Goal: Task Accomplishment & Management: Use online tool/utility

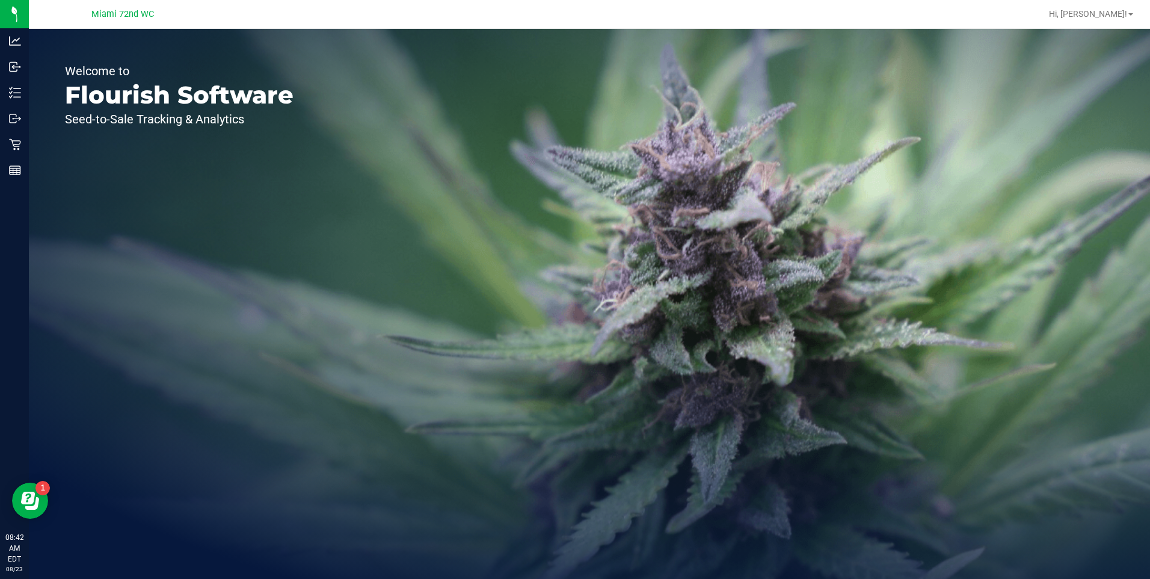
click at [17, 144] on icon at bounding box center [15, 144] width 12 height 12
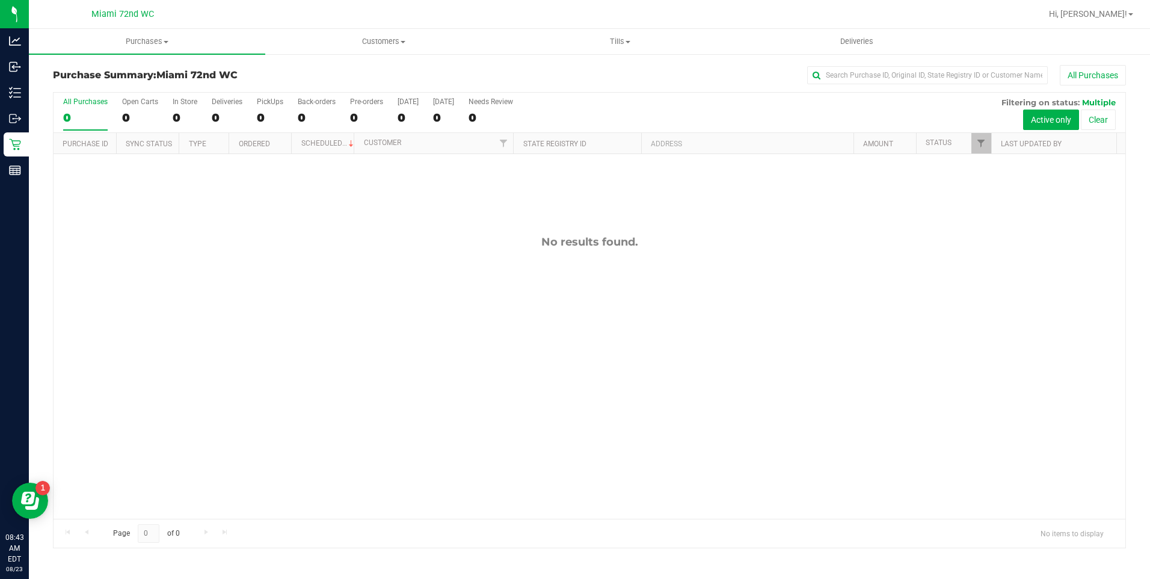
click at [577, 327] on div "No results found." at bounding box center [590, 377] width 1072 height 446
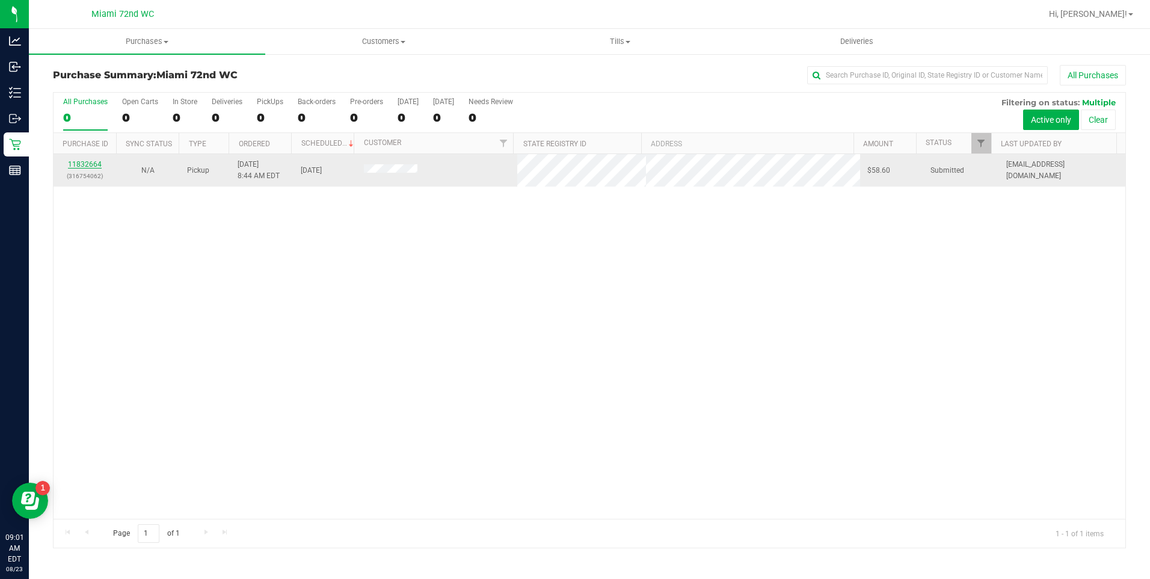
click at [87, 163] on link "11832664" at bounding box center [85, 164] width 34 height 8
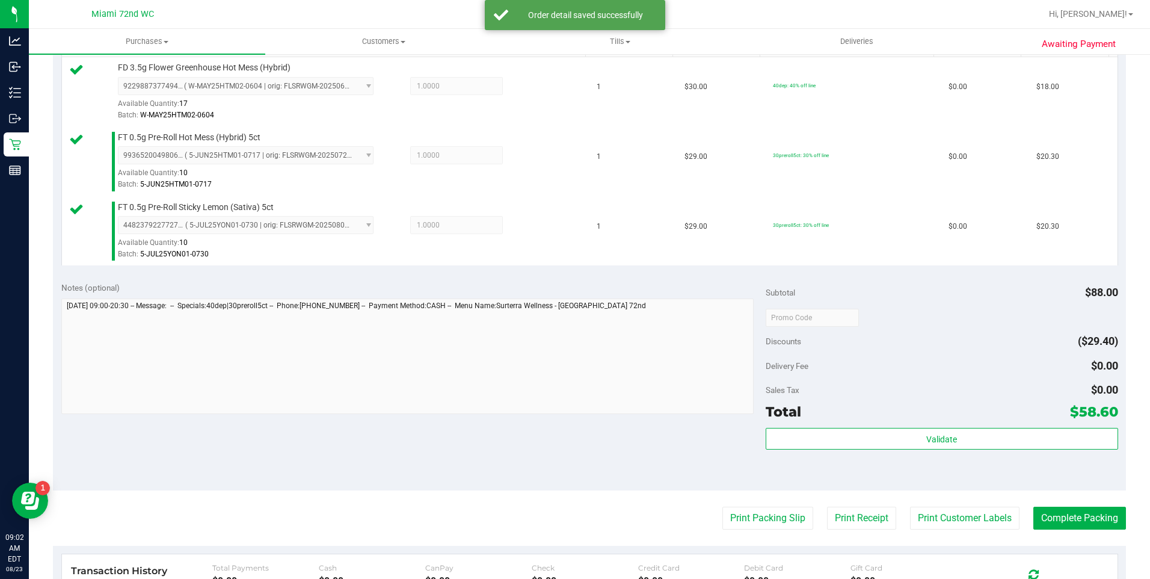
scroll to position [345, 0]
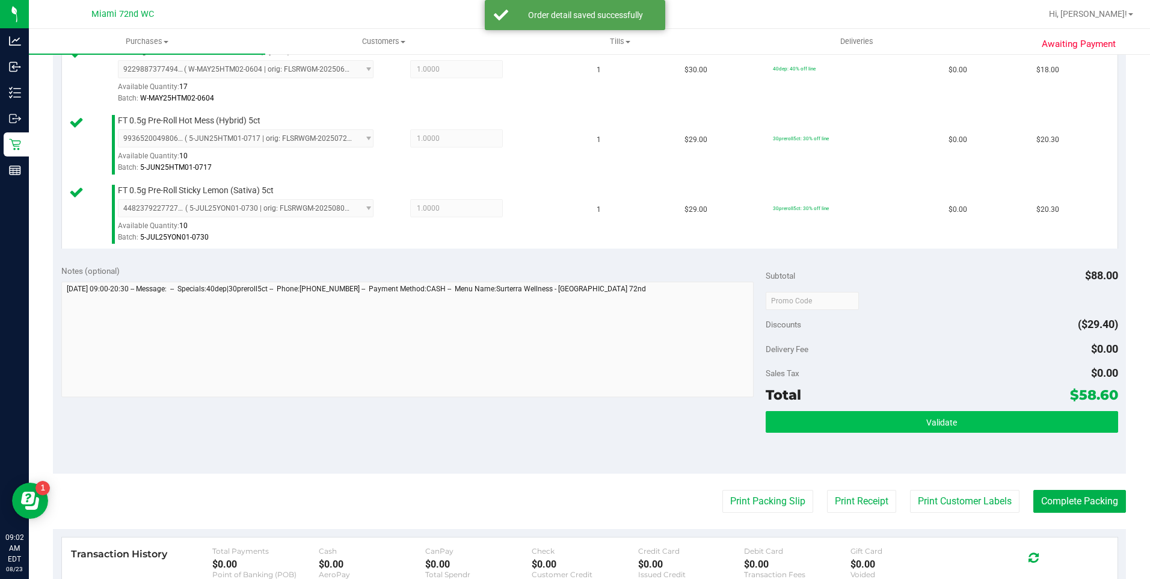
click at [992, 413] on button "Validate" at bounding box center [942, 422] width 352 height 22
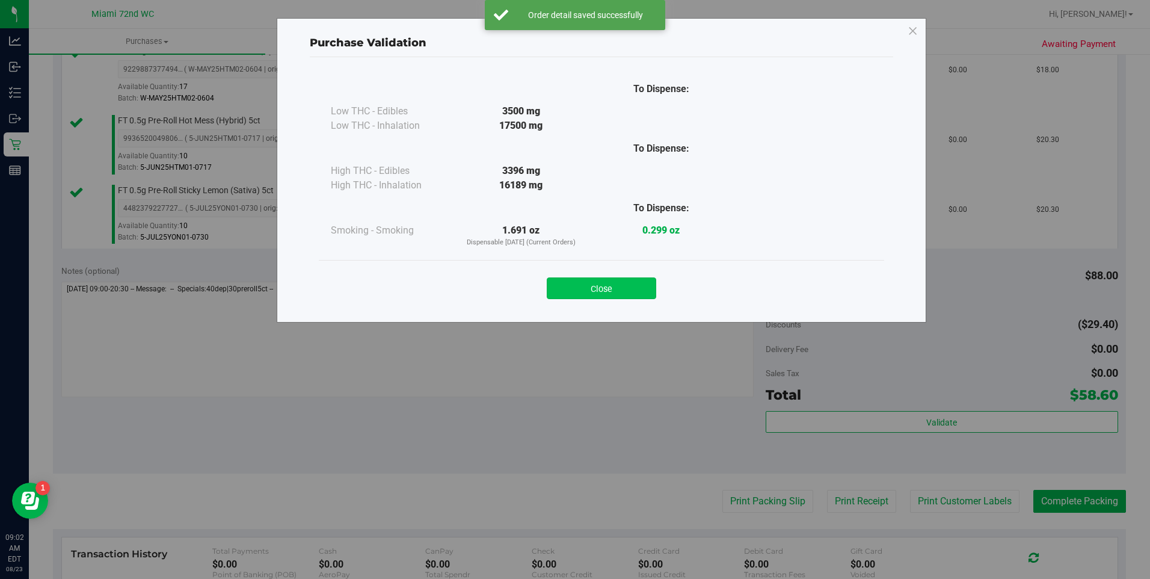
click at [619, 290] on button "Close" at bounding box center [601, 288] width 109 height 22
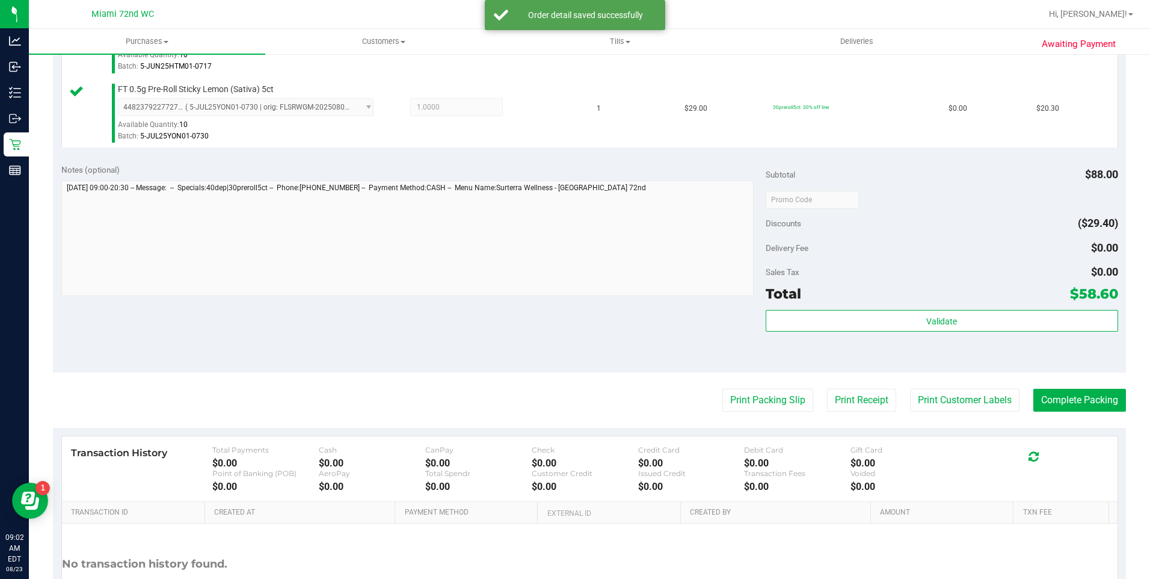
scroll to position [473, 0]
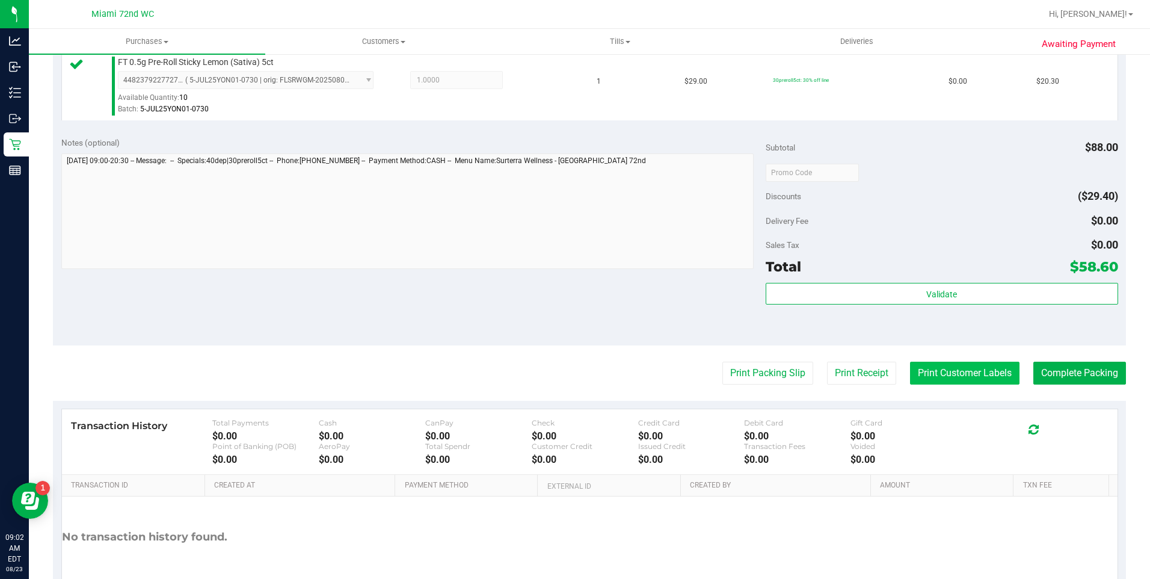
click at [988, 371] on button "Print Customer Labels" at bounding box center [964, 372] width 109 height 23
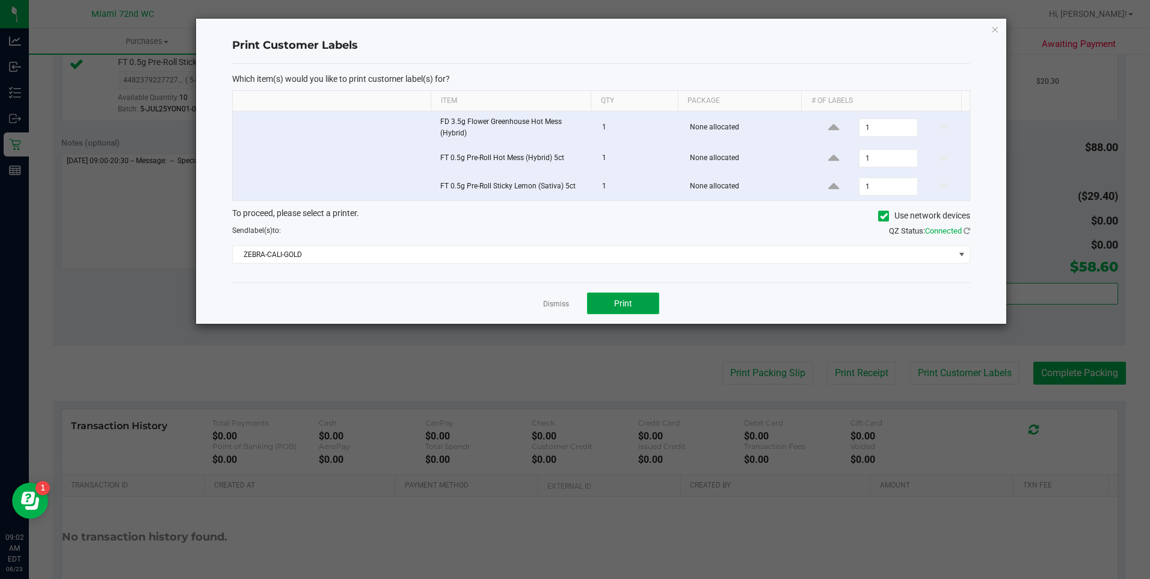
click at [632, 309] on button "Print" at bounding box center [623, 303] width 72 height 22
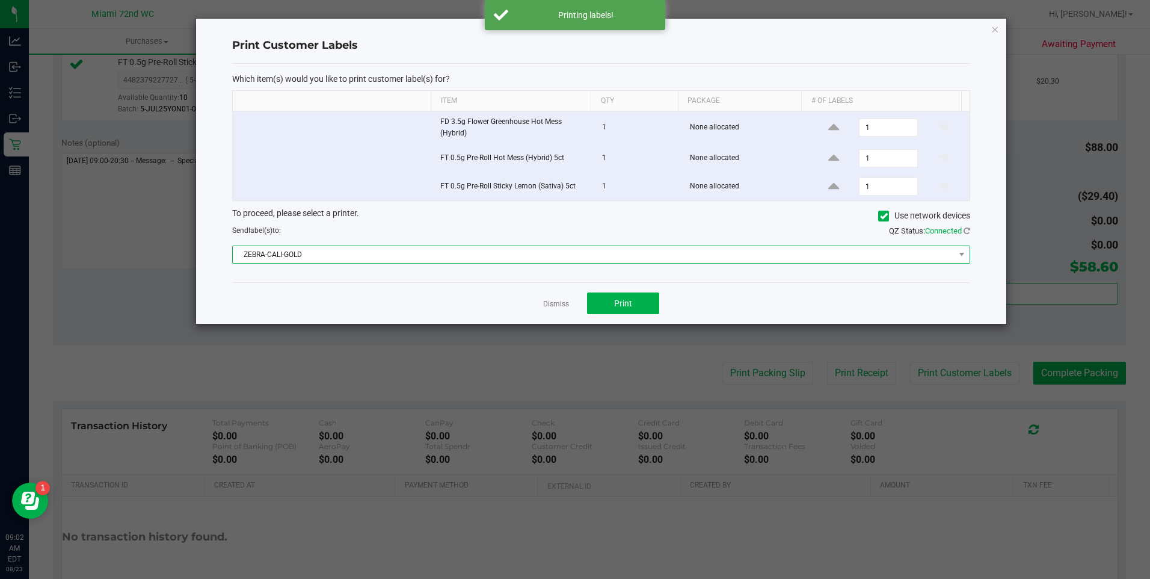
click at [584, 250] on span "ZEBRA-CALI-GOLD" at bounding box center [594, 254] width 722 height 17
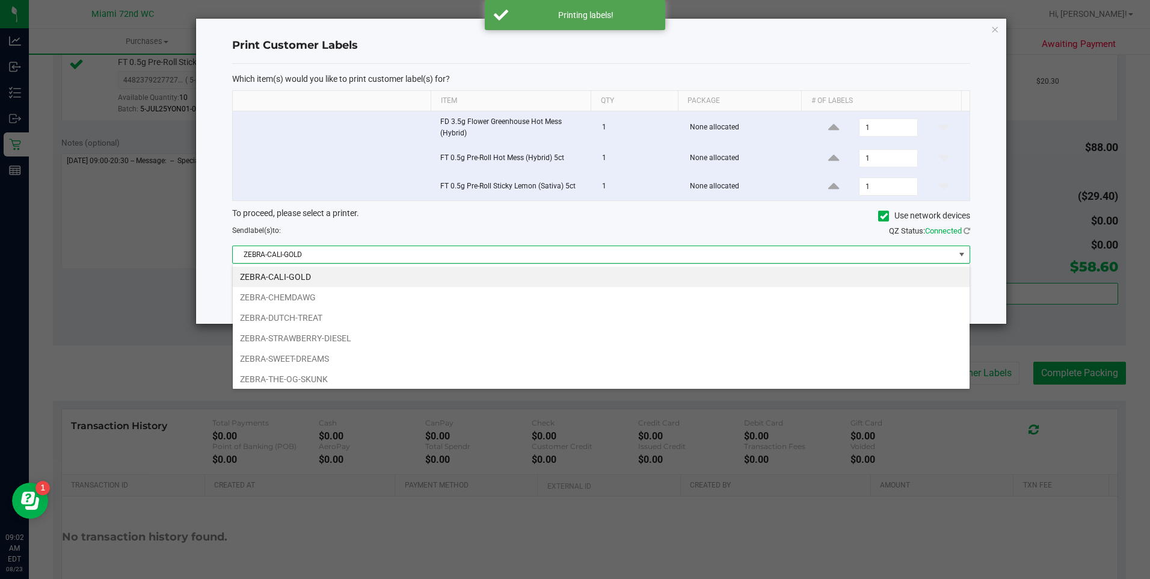
scroll to position [18, 738]
click at [375, 358] on li "ZEBRA-SWEET-DREAMS" at bounding box center [601, 358] width 737 height 20
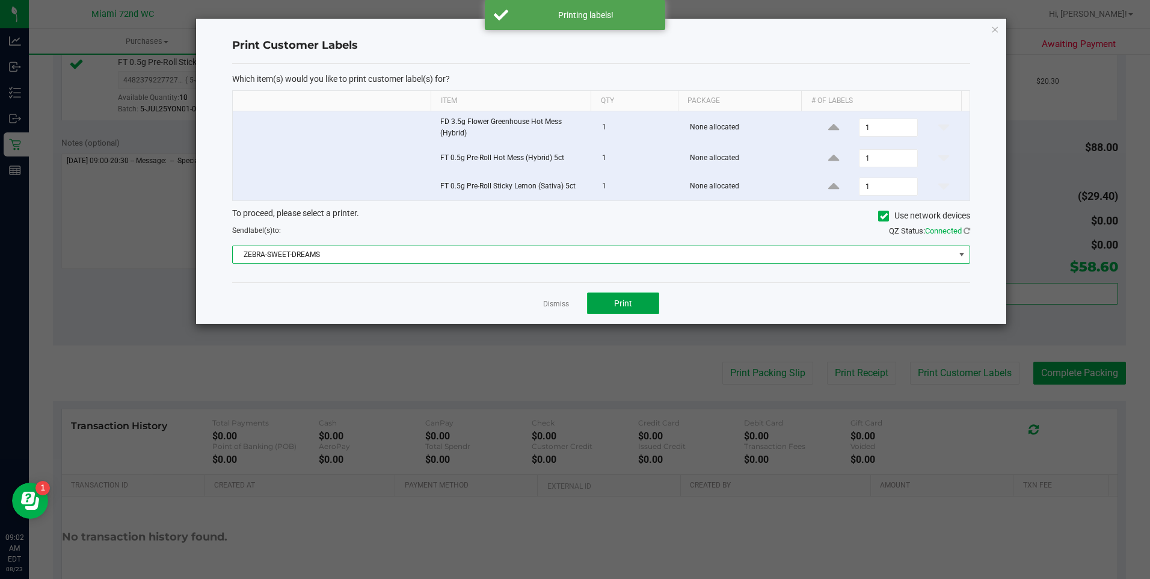
click at [641, 303] on button "Print" at bounding box center [623, 303] width 72 height 22
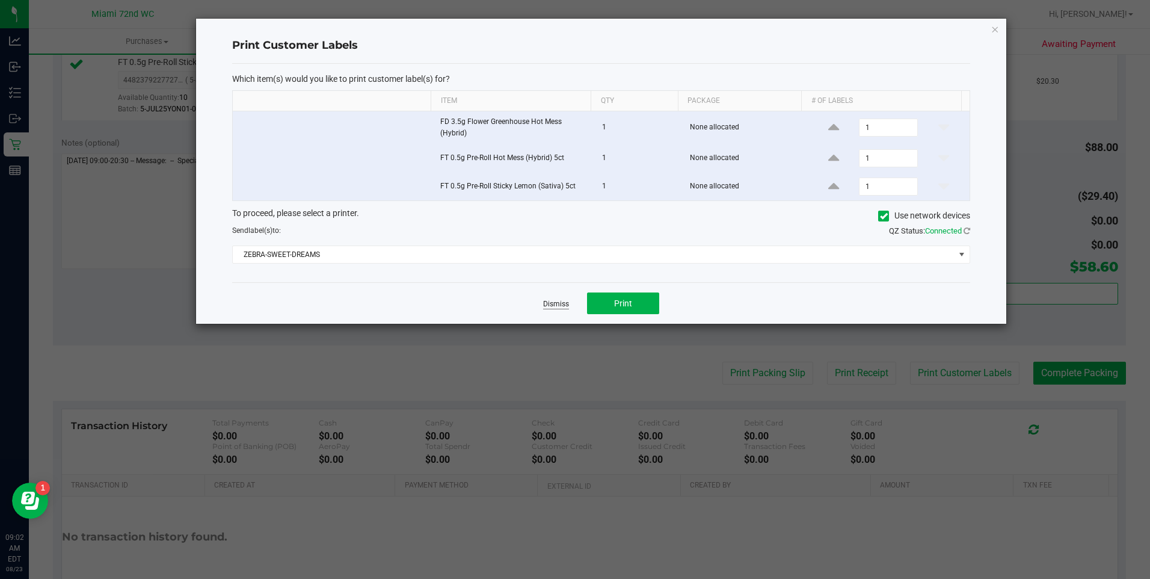
click at [560, 304] on link "Dismiss" at bounding box center [556, 304] width 26 height 10
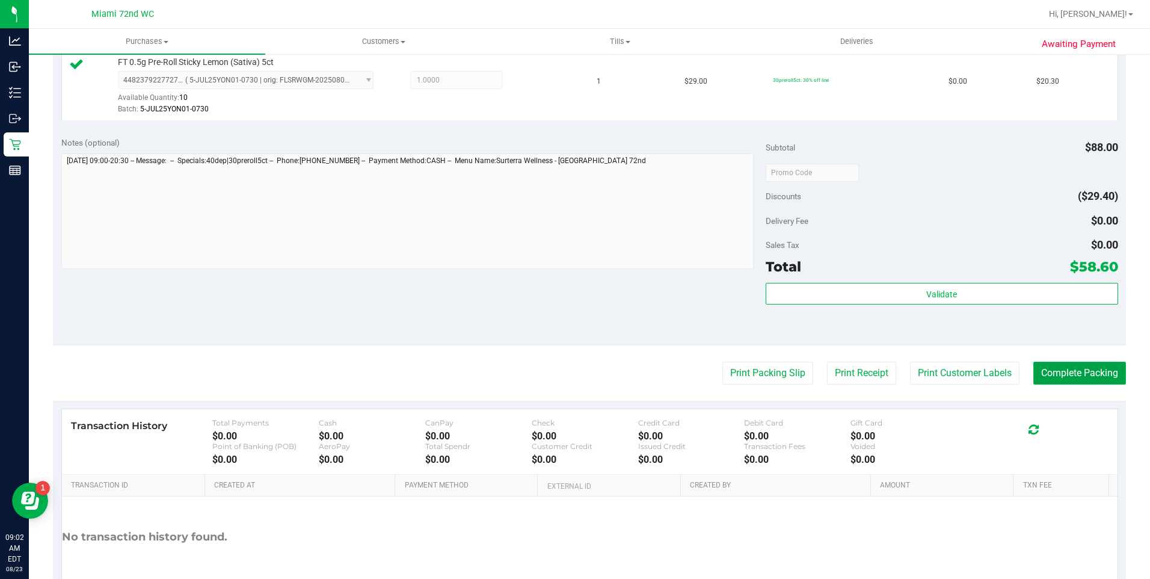
click at [1075, 378] on button "Complete Packing" at bounding box center [1079, 372] width 93 height 23
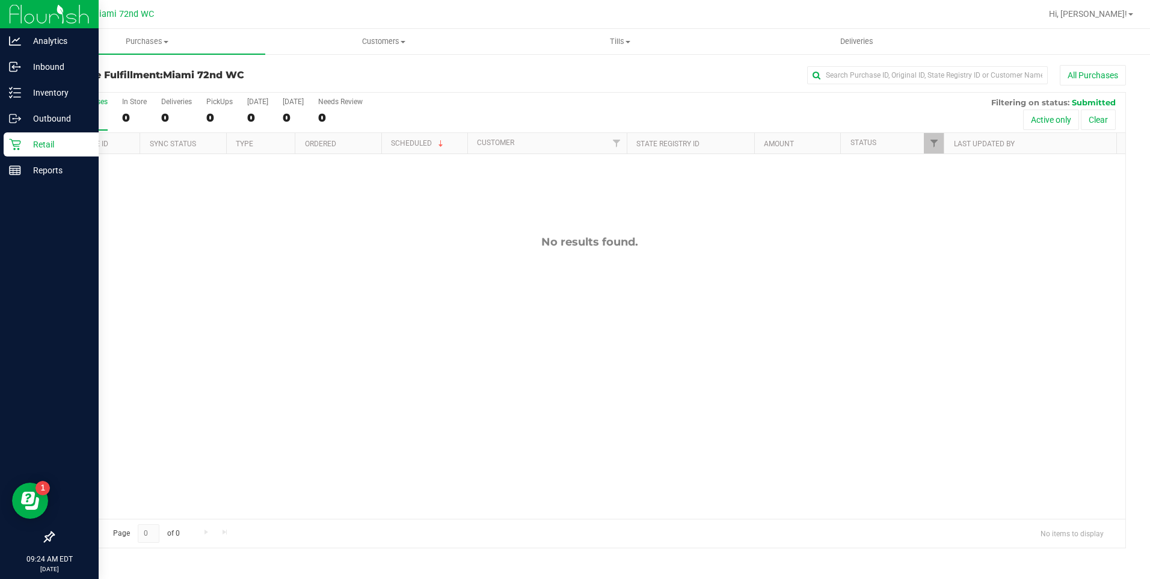
click at [57, 148] on p "Retail" at bounding box center [57, 144] width 72 height 14
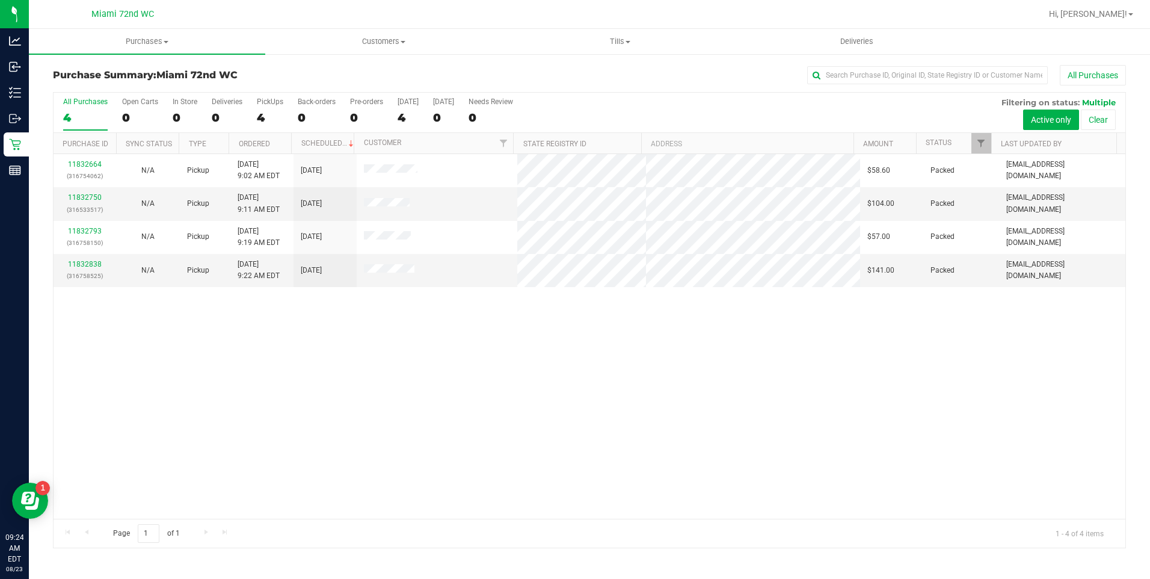
click at [556, 349] on div "11832664 (316754062) N/A Pickup [DATE] 9:02 AM EDT 8/23/2025 $58.60 Packed [EMA…" at bounding box center [590, 336] width 1072 height 364
click at [463, 367] on div "11832664 (316754062) N/A Pickup [DATE] 9:02 AM EDT 8/23/2025 $58.60 Packed [EMA…" at bounding box center [590, 336] width 1072 height 364
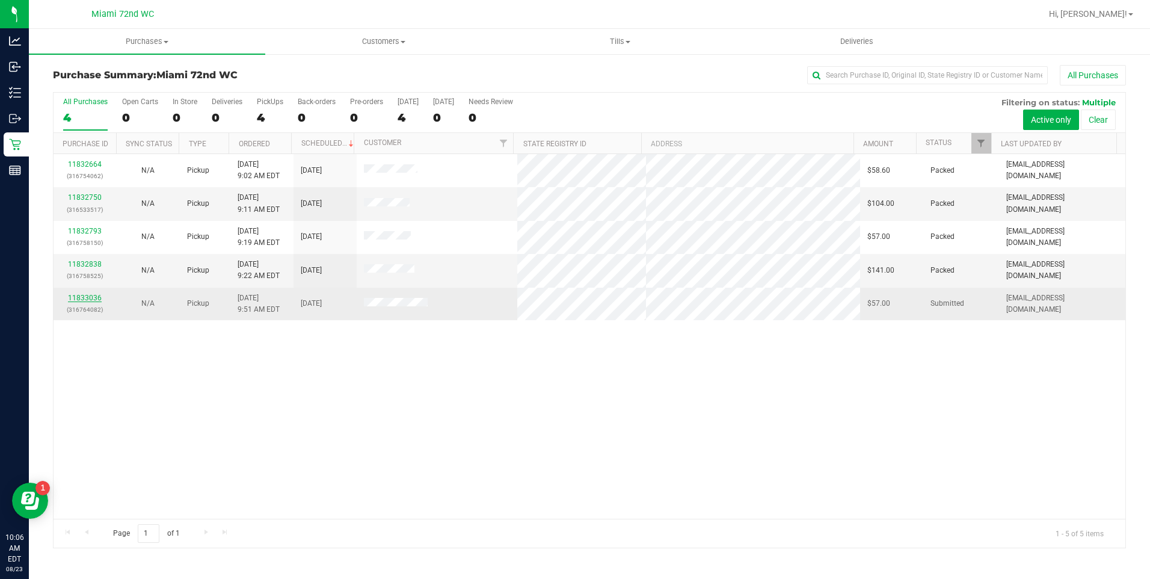
click at [82, 299] on link "11833036" at bounding box center [85, 297] width 34 height 8
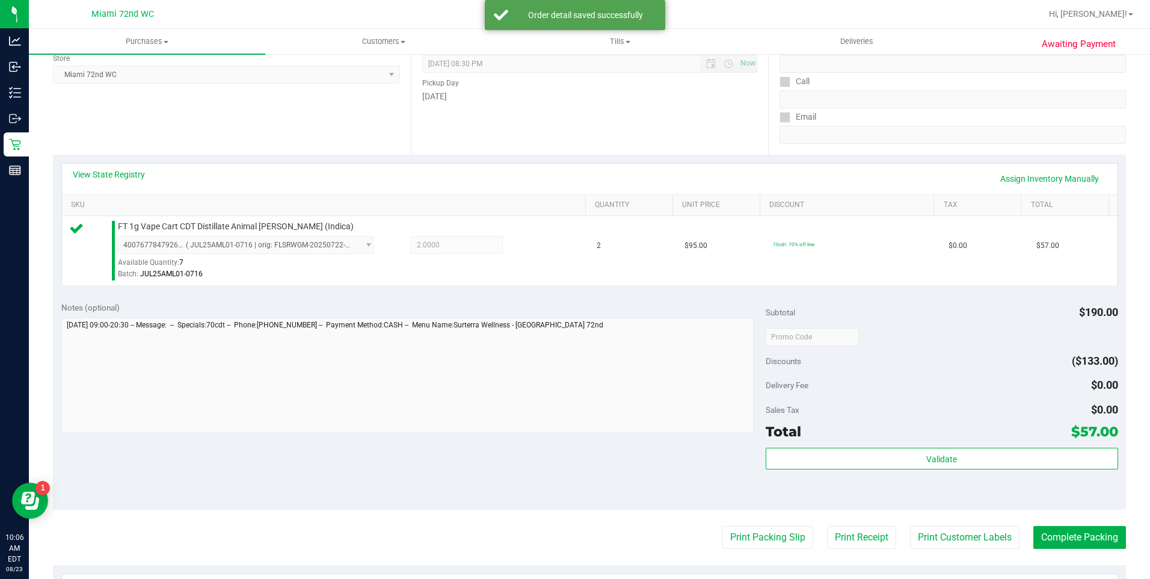
scroll to position [174, 0]
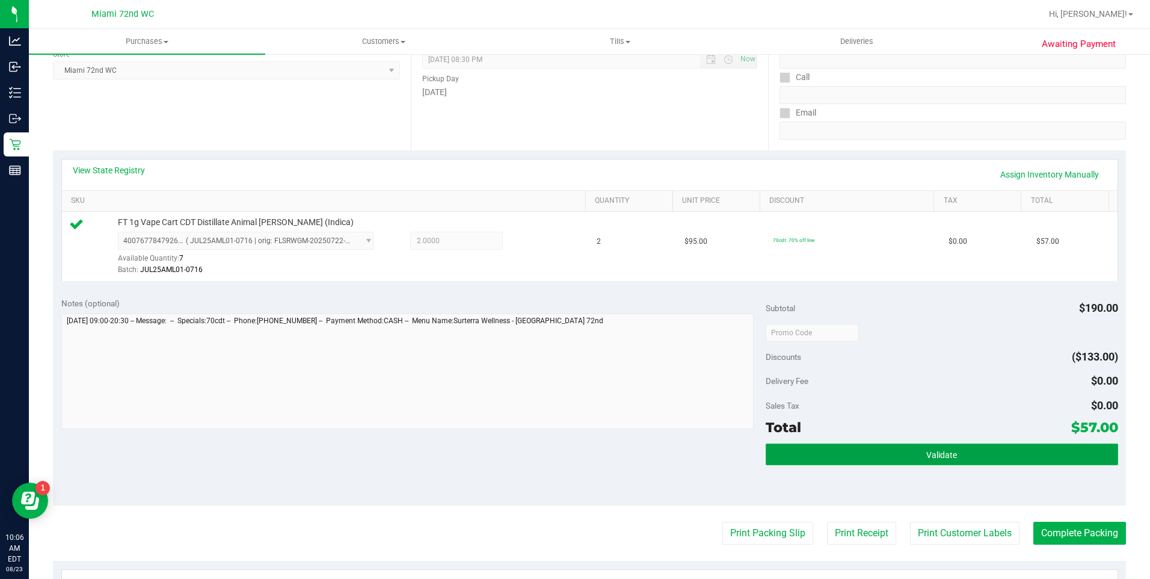
click at [937, 454] on span "Validate" at bounding box center [941, 455] width 31 height 10
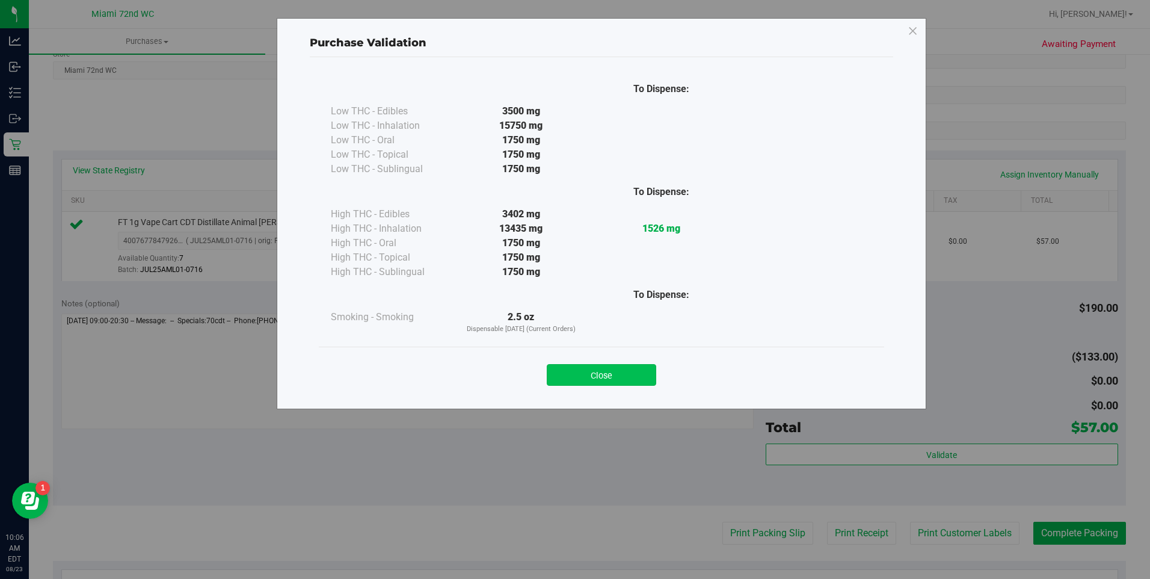
click at [600, 374] on button "Close" at bounding box center [601, 375] width 109 height 22
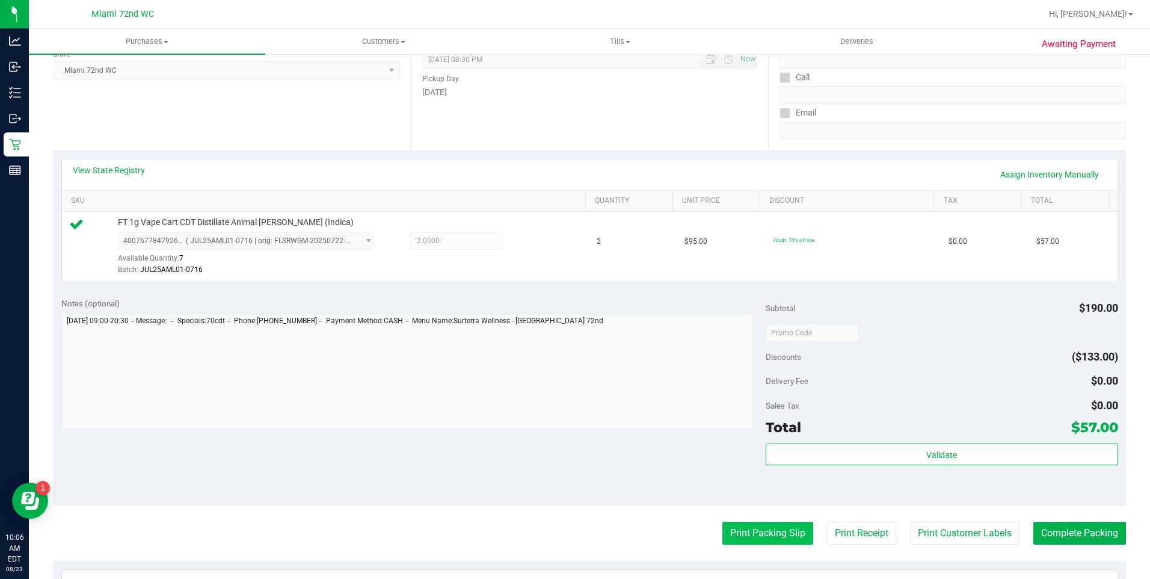
click at [772, 536] on button "Print Packing Slip" at bounding box center [767, 532] width 91 height 23
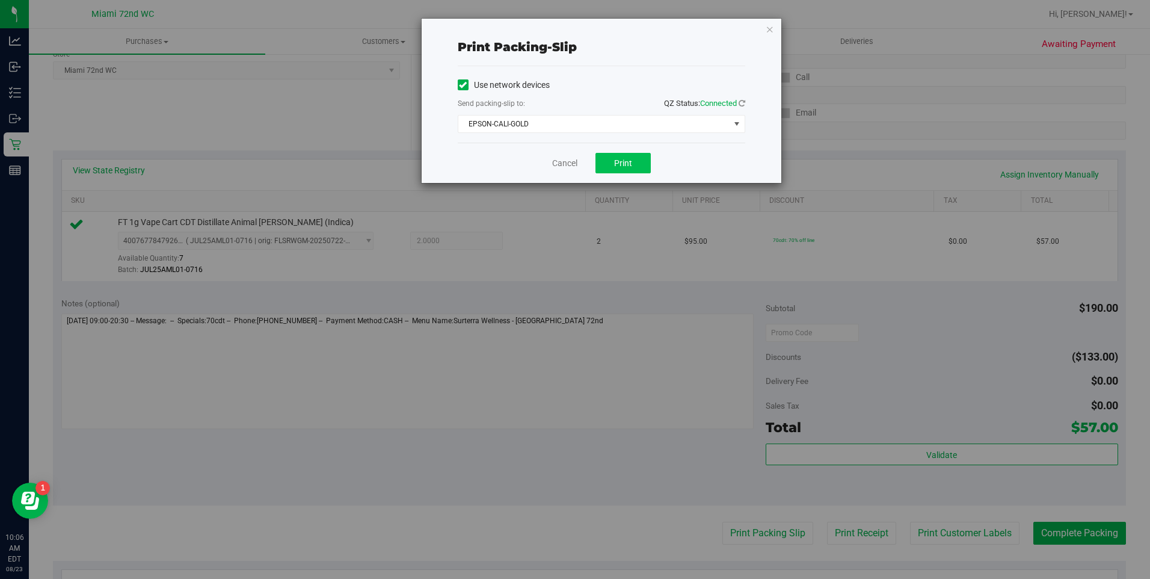
click at [622, 163] on span "Print" at bounding box center [623, 163] width 18 height 10
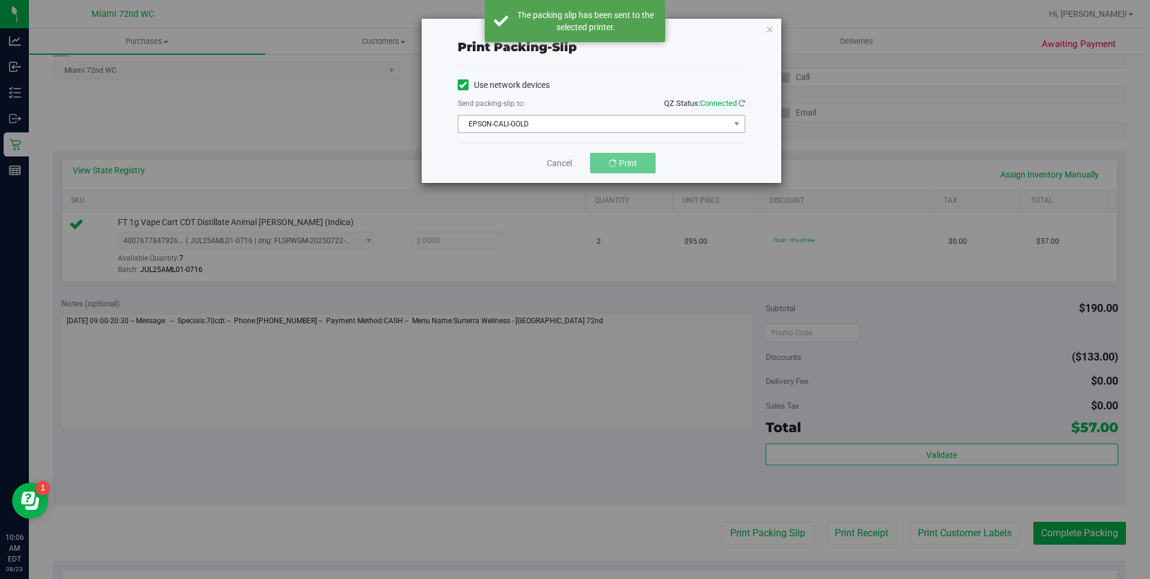
click at [603, 121] on span "EPSON-CALI-GOLD" at bounding box center [593, 123] width 271 height 17
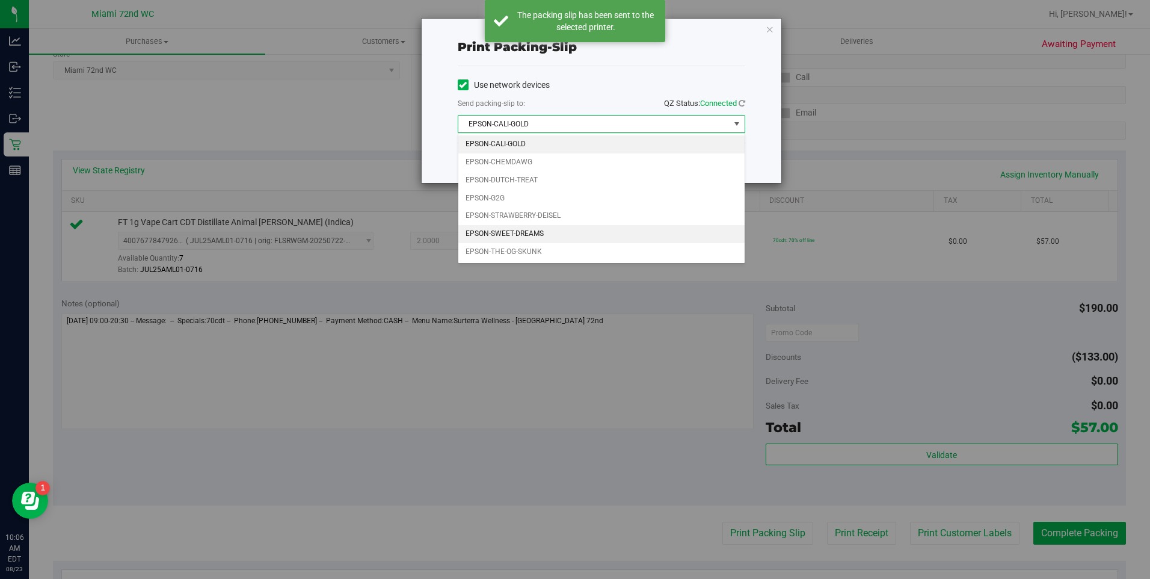
click at [555, 239] on li "EPSON-SWEET-DREAMS" at bounding box center [601, 234] width 286 height 18
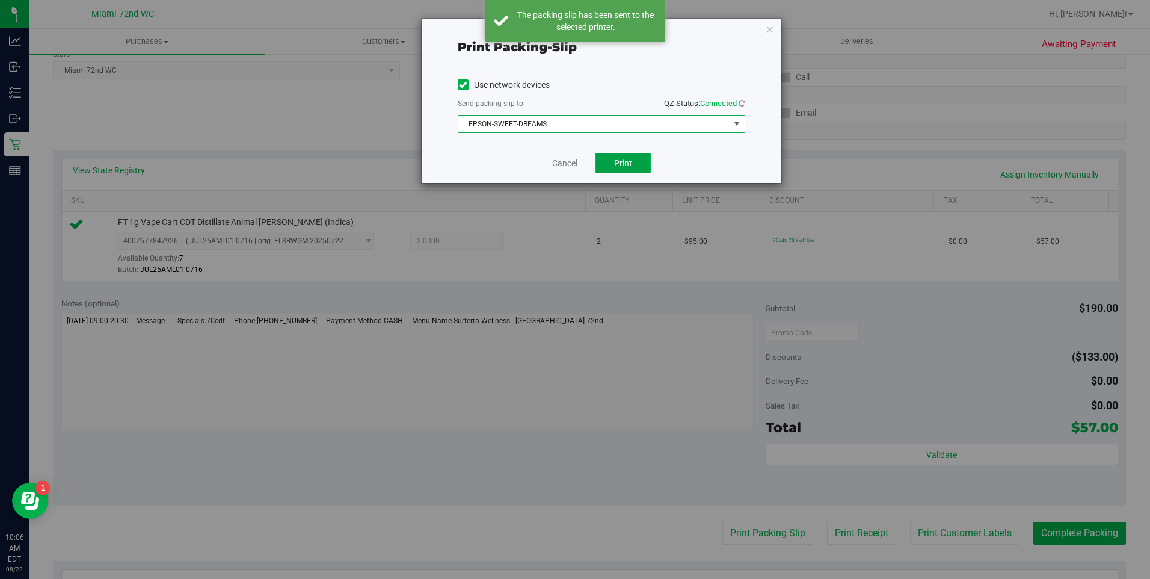
click at [634, 162] on button "Print" at bounding box center [622, 163] width 55 height 20
click at [558, 131] on span "EPSON-SWEET-DREAMS" at bounding box center [593, 123] width 271 height 17
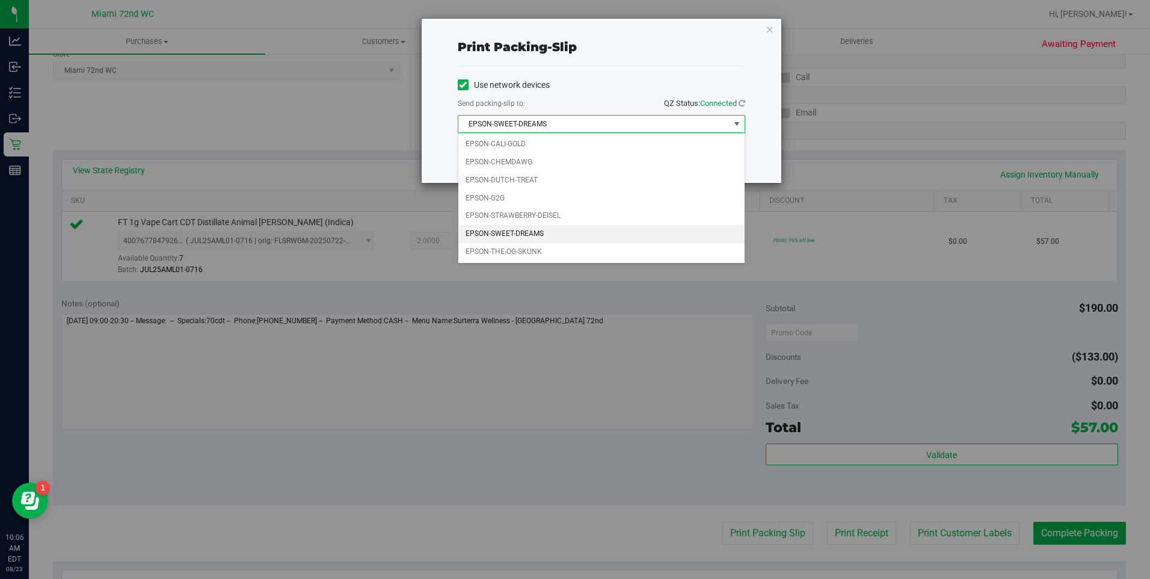
click at [390, 241] on div "Print packing-slip Use network devices Send packing-slip to: QZ Status: Connect…" at bounding box center [579, 289] width 1159 height 579
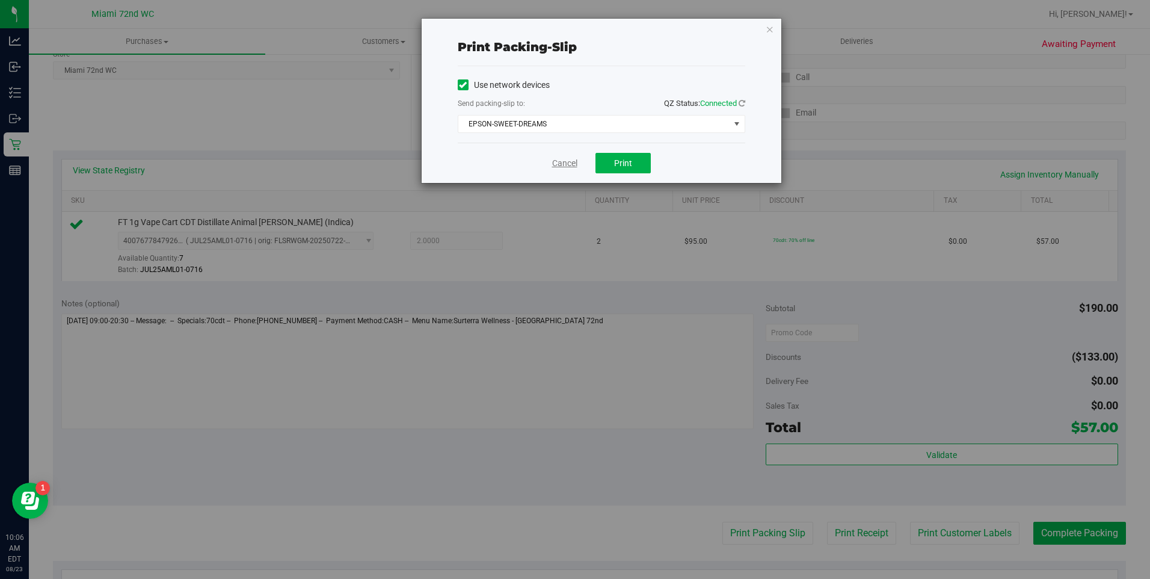
click at [556, 159] on link "Cancel" at bounding box center [564, 163] width 25 height 13
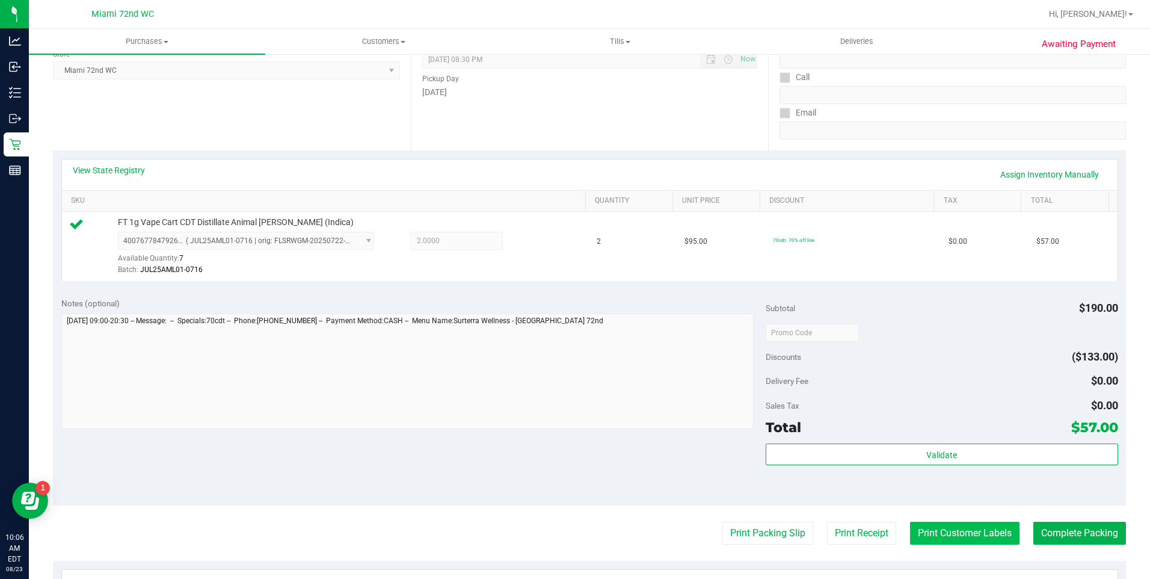
click at [961, 529] on button "Print Customer Labels" at bounding box center [964, 532] width 109 height 23
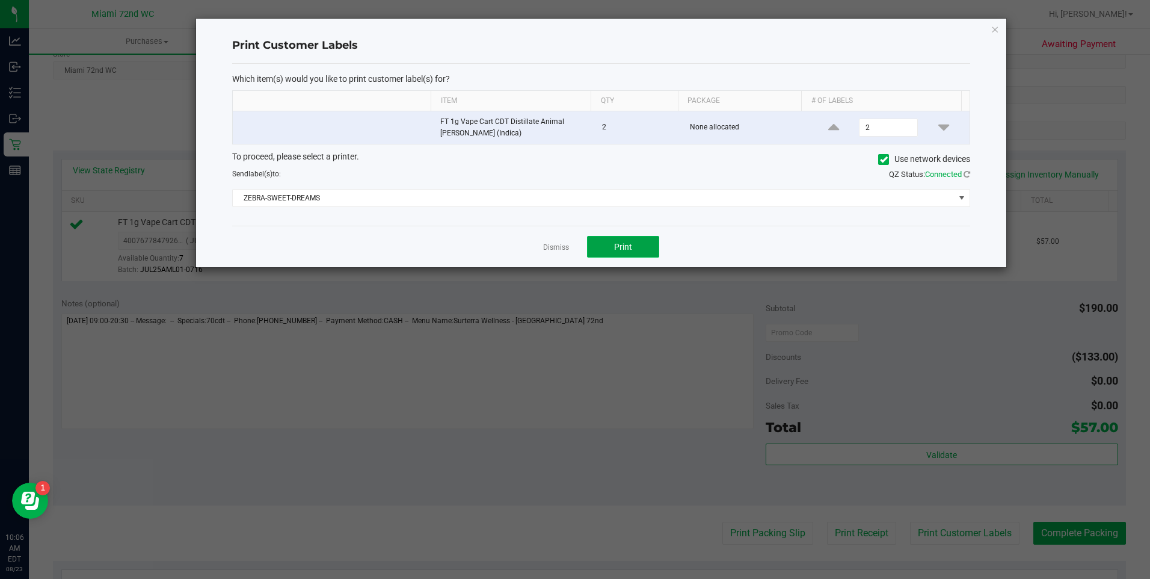
click at [630, 247] on span "Print" at bounding box center [623, 247] width 18 height 10
click at [561, 246] on link "Dismiss" at bounding box center [556, 247] width 26 height 10
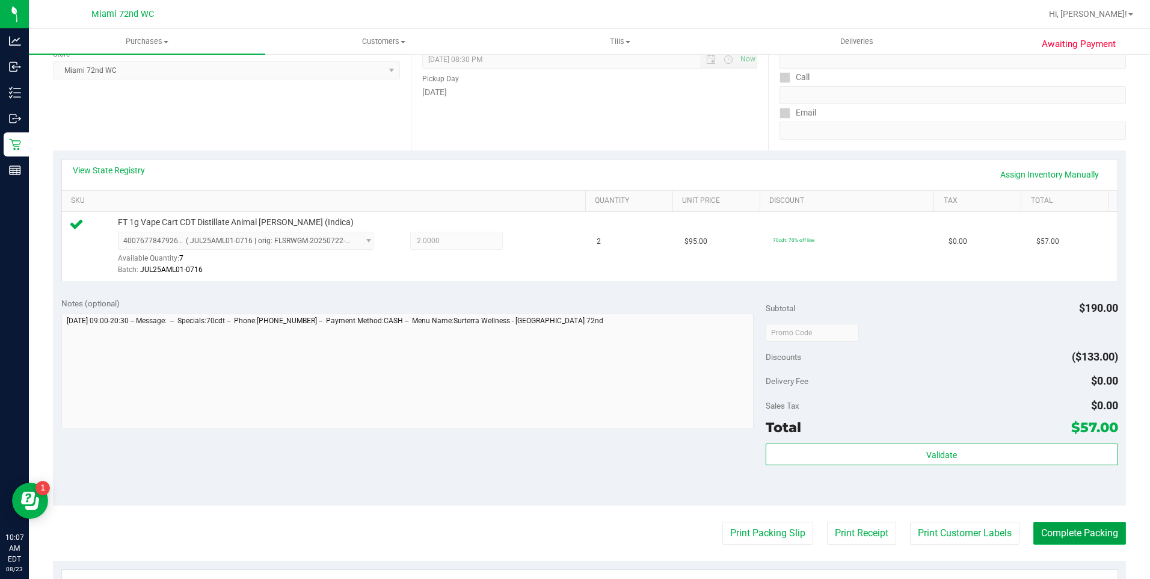
click at [1094, 544] on button "Complete Packing" at bounding box center [1079, 532] width 93 height 23
